Goal: Entertainment & Leisure: Consume media (video, audio)

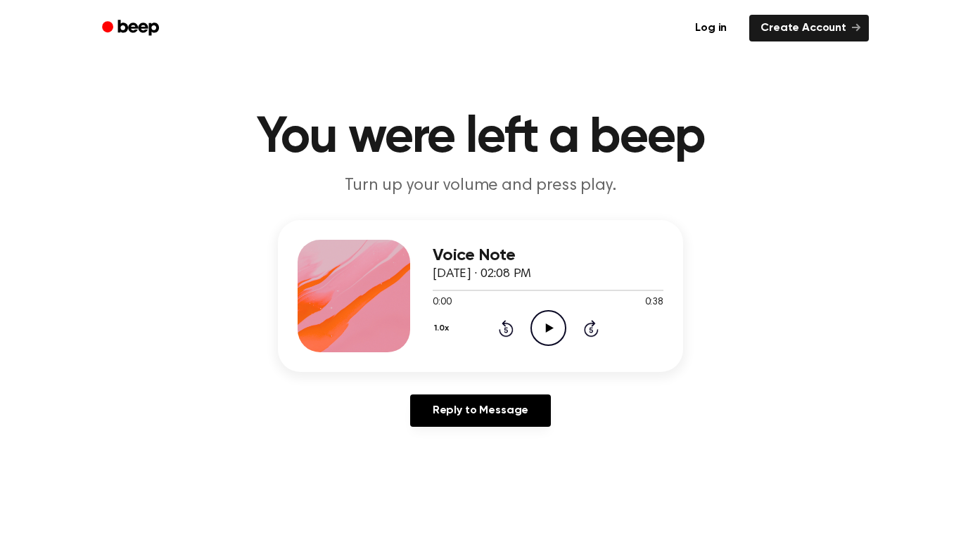
click at [549, 333] on icon "Play Audio" at bounding box center [548, 328] width 36 height 36
click at [549, 333] on icon "Pause Audio" at bounding box center [548, 328] width 36 height 36
click at [549, 333] on icon "Play Audio" at bounding box center [548, 328] width 36 height 36
click at [593, 331] on icon "Skip 5 seconds" at bounding box center [590, 328] width 15 height 18
click at [546, 323] on icon "Play Audio" at bounding box center [548, 328] width 36 height 36
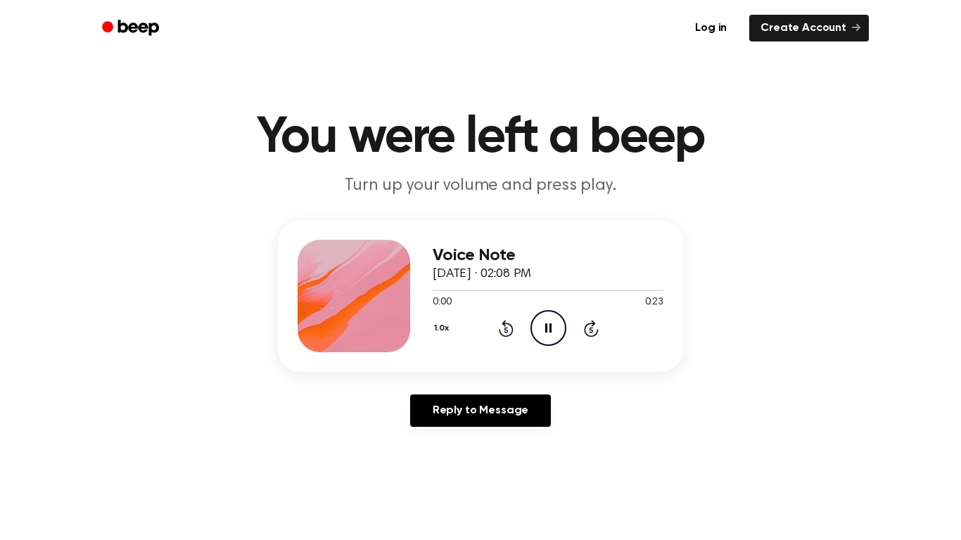
click at [438, 329] on button "1.0x" at bounding box center [443, 329] width 21 height 24
click at [467, 485] on div "2.0x" at bounding box center [460, 491] width 54 height 26
click at [438, 293] on div at bounding box center [548, 289] width 231 height 11
